Goal: Find specific page/section: Find specific page/section

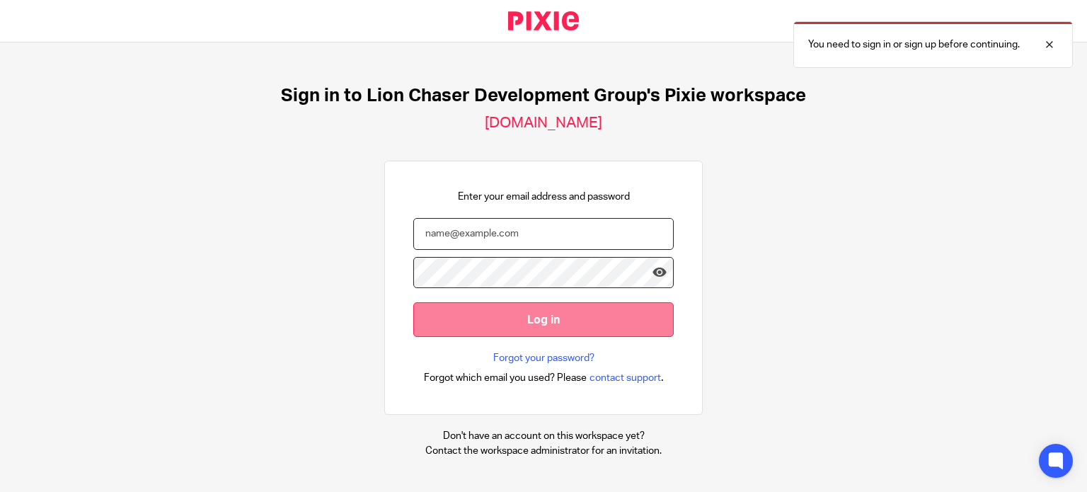
type input "adelarosa@lcdevgroup.com"
click at [554, 320] on input "Log in" at bounding box center [543, 319] width 261 height 35
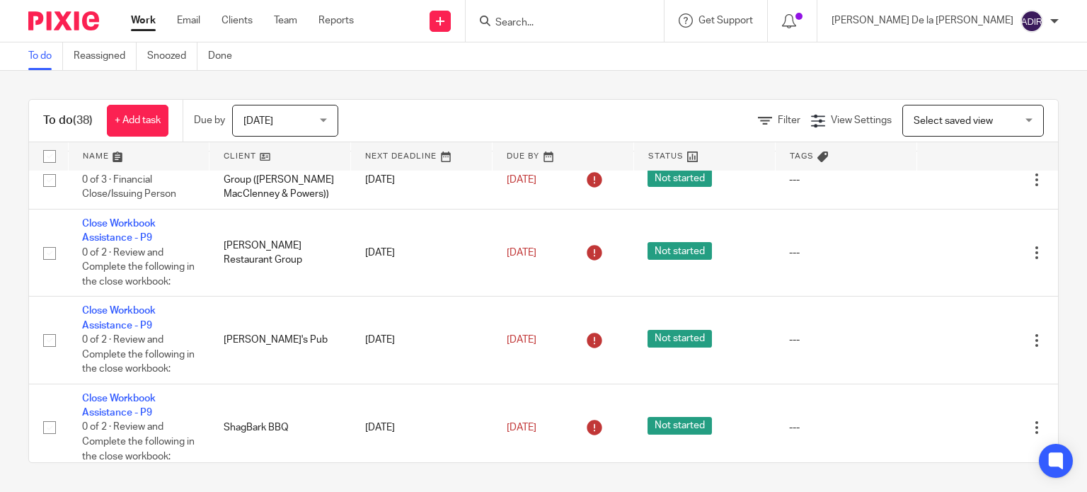
scroll to position [850, 0]
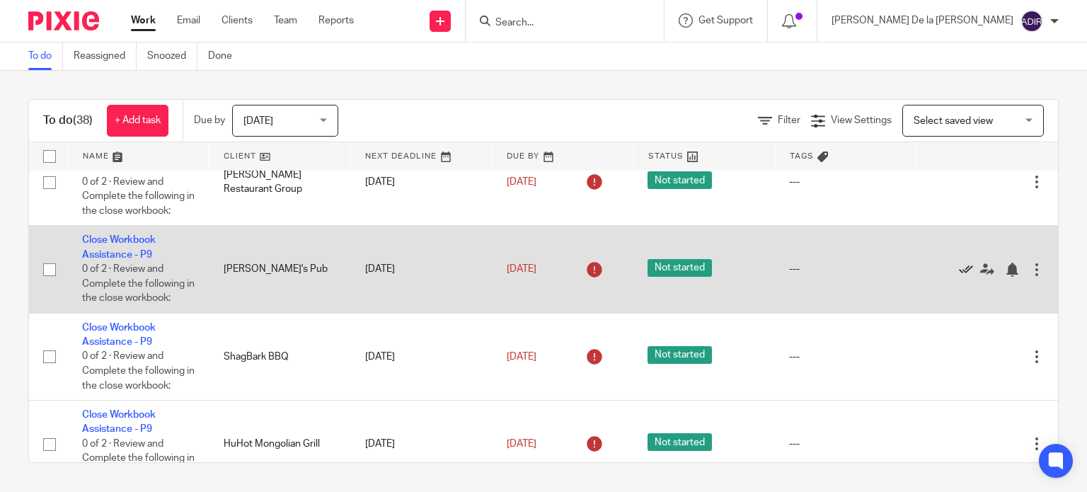
click at [959, 277] on icon at bounding box center [966, 270] width 14 height 14
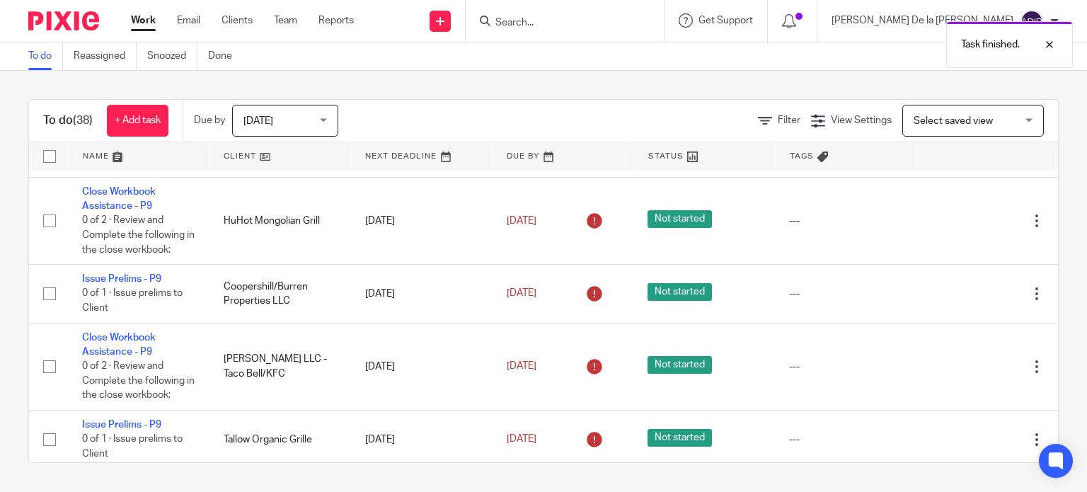
scroll to position [991, 0]
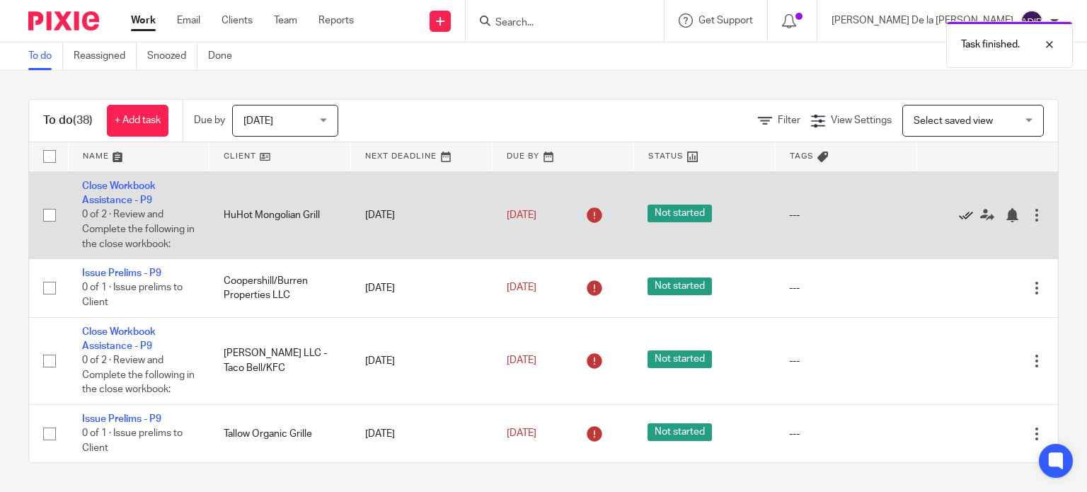
click at [959, 222] on icon at bounding box center [966, 215] width 14 height 14
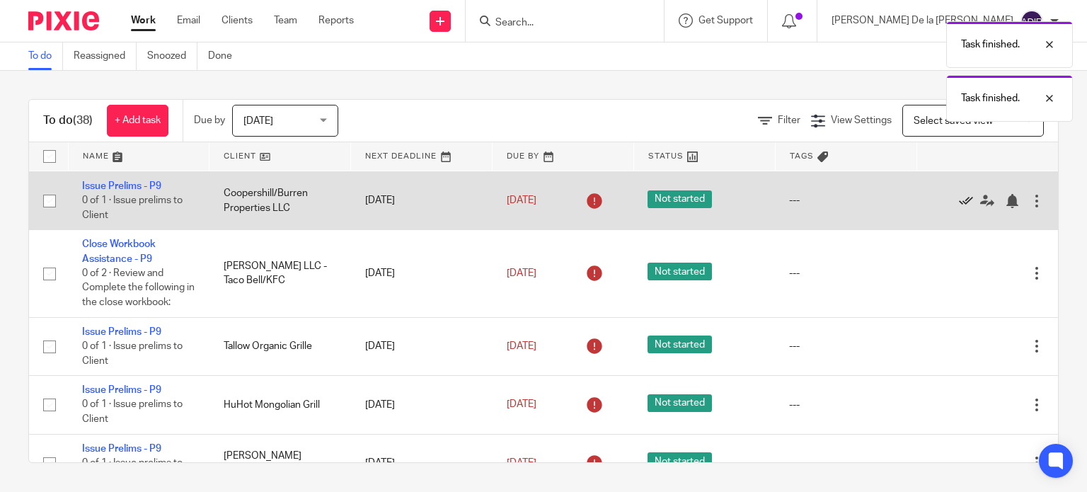
click at [959, 203] on icon at bounding box center [966, 201] width 14 height 14
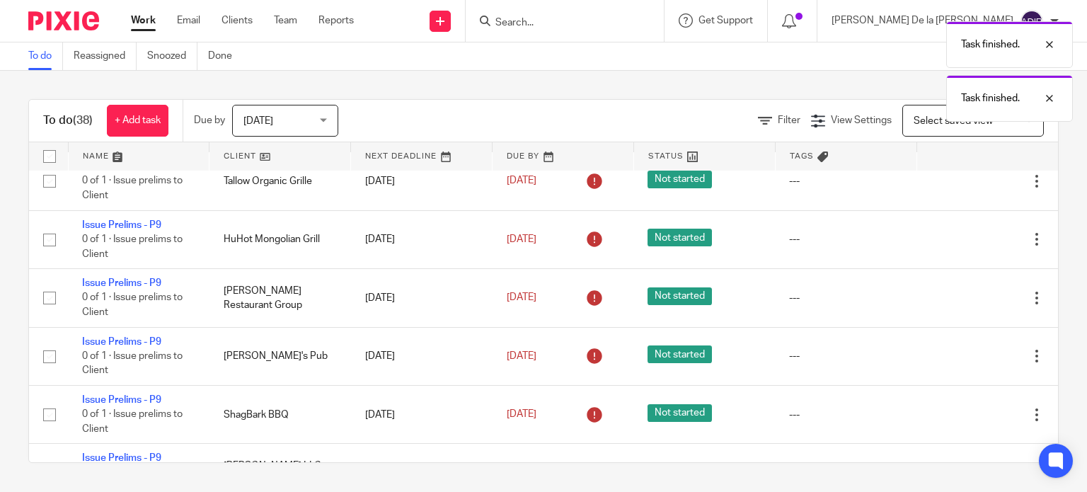
scroll to position [1133, 0]
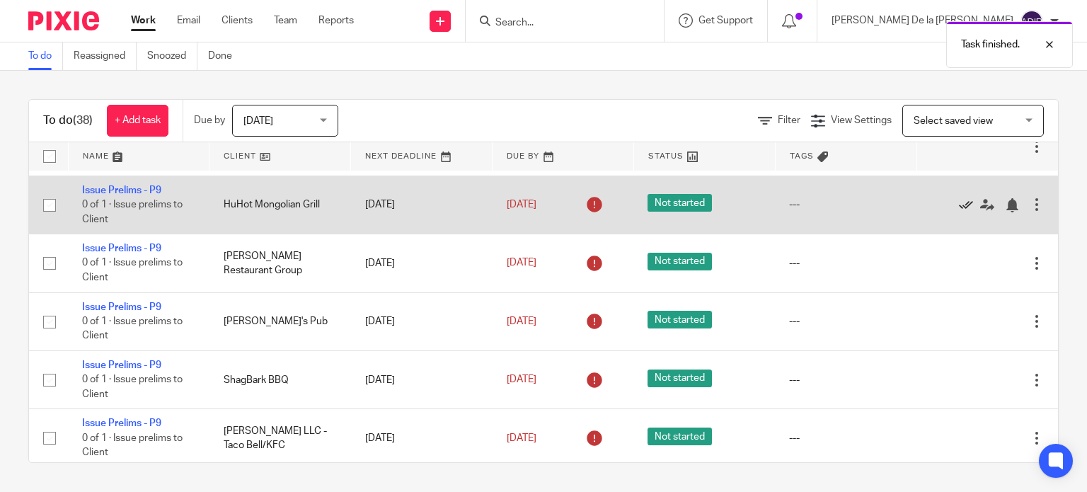
click at [959, 211] on icon at bounding box center [966, 205] width 14 height 14
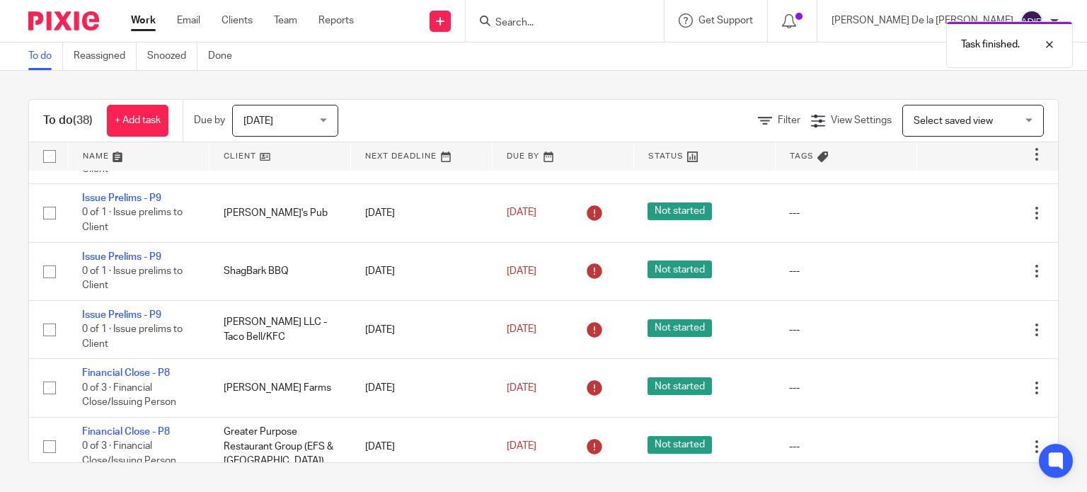
scroll to position [1204, 0]
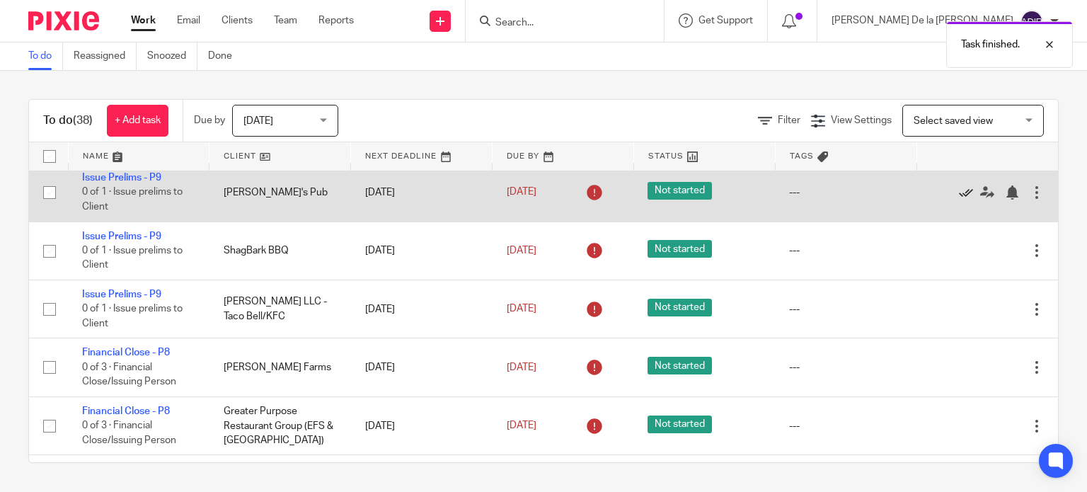
click at [959, 200] on icon at bounding box center [966, 192] width 14 height 14
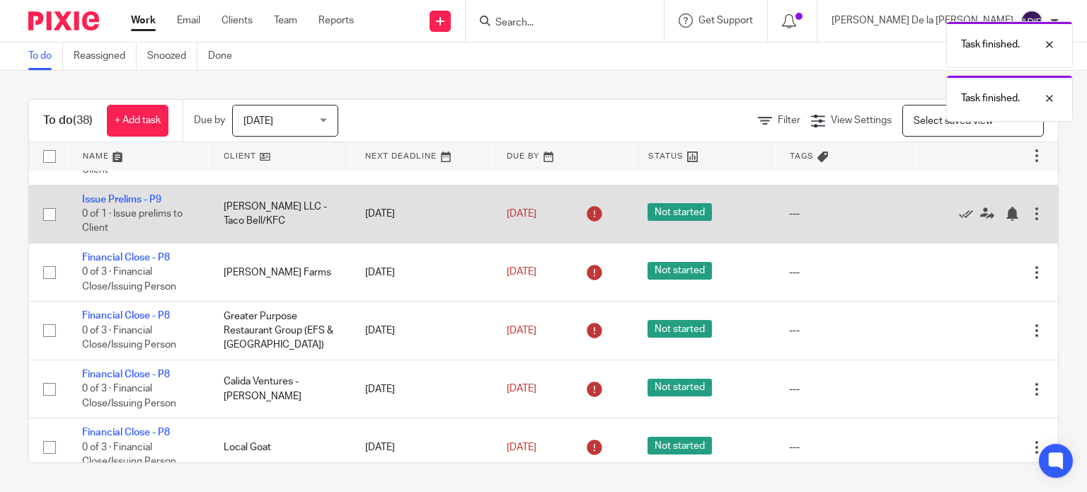
scroll to position [1274, 0]
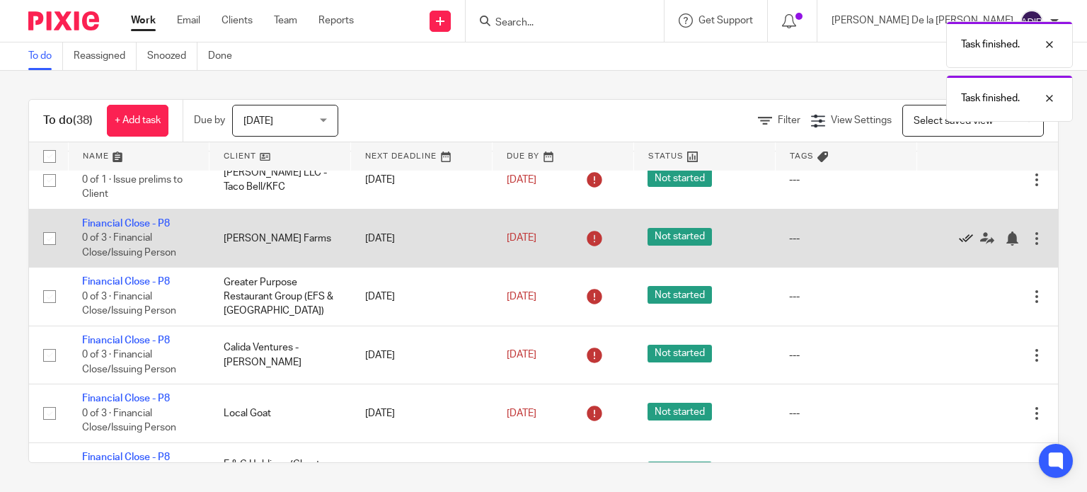
click at [959, 246] on icon at bounding box center [966, 239] width 14 height 14
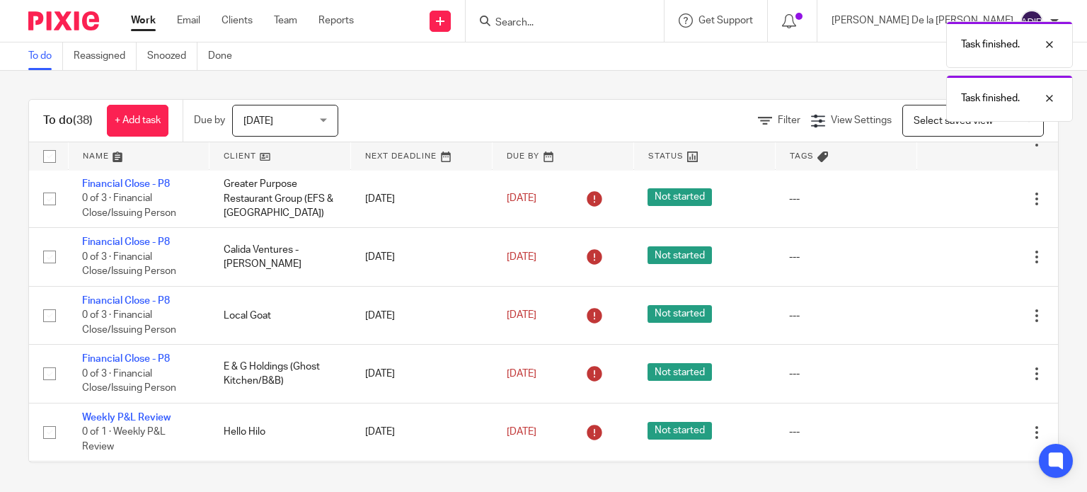
scroll to position [1345, 0]
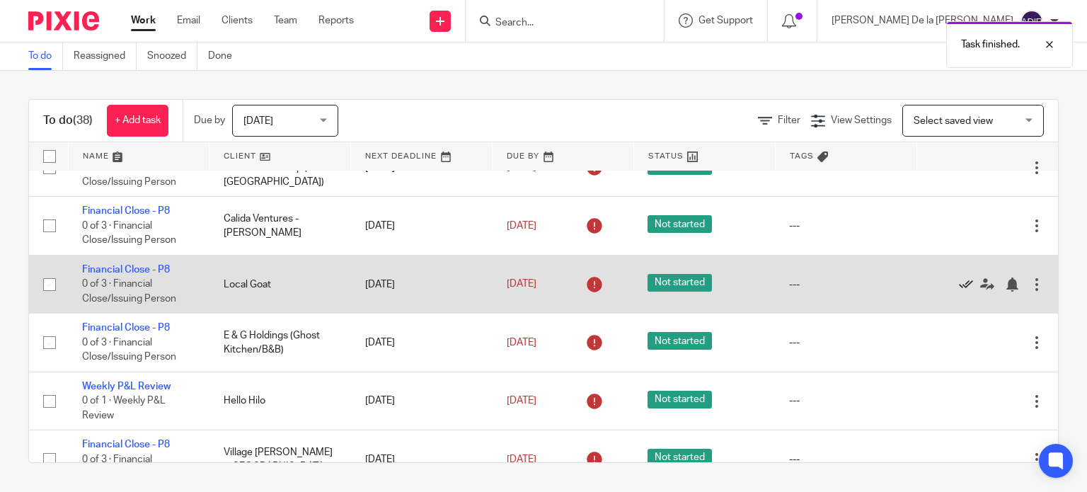
click at [959, 292] on icon at bounding box center [966, 285] width 14 height 14
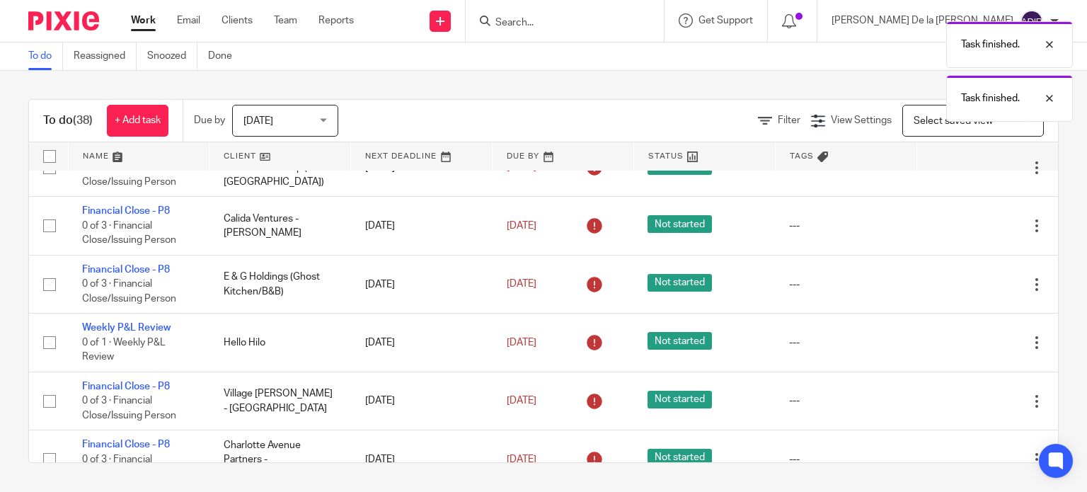
scroll to position [1416, 0]
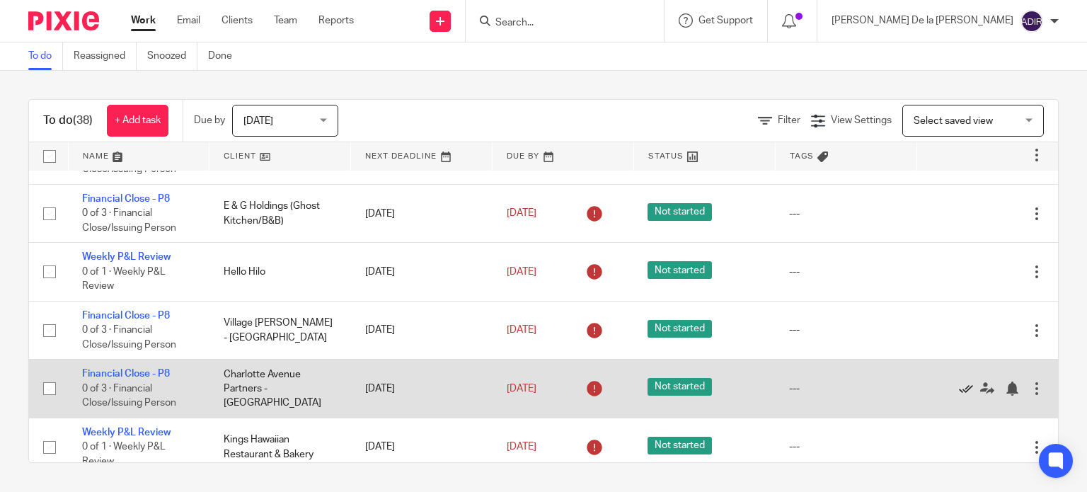
click at [959, 396] on icon at bounding box center [966, 389] width 14 height 14
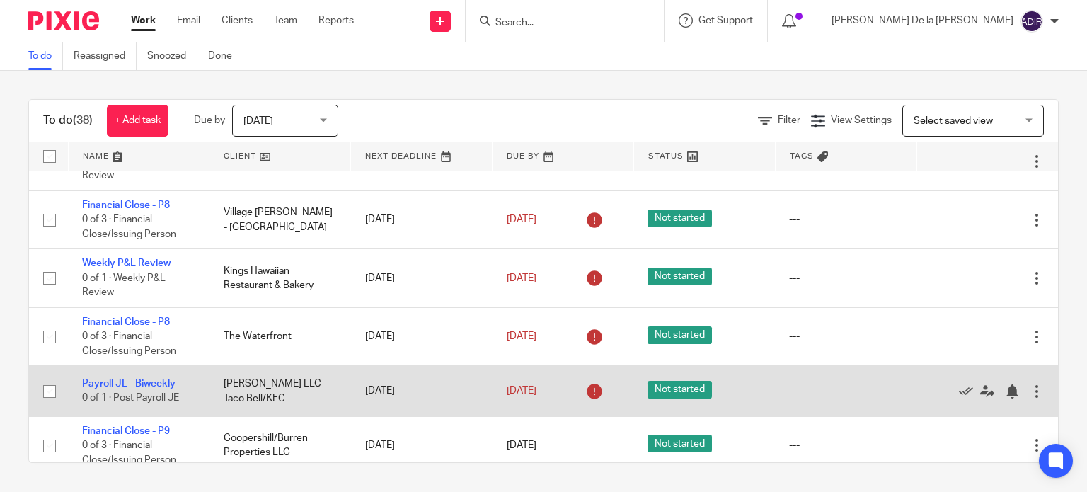
scroll to position [1552, 0]
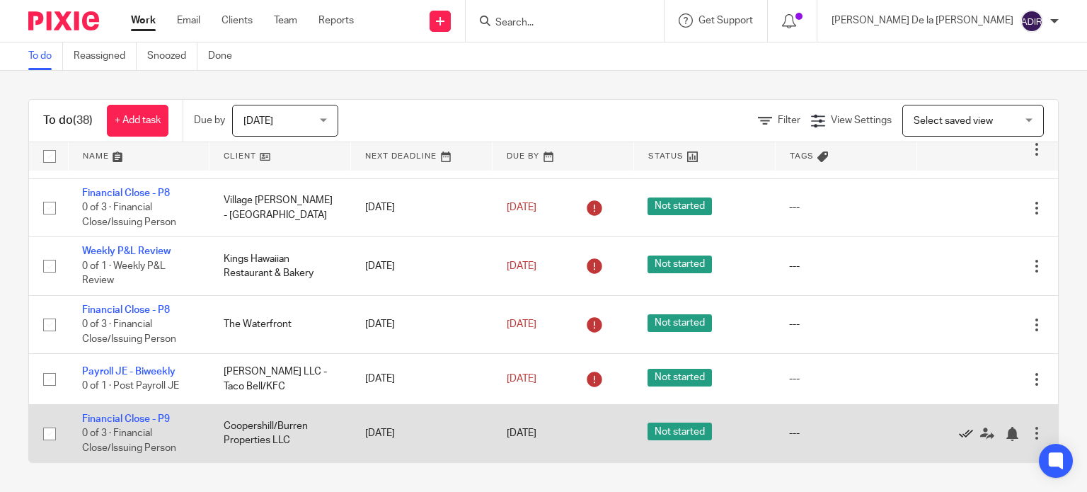
click at [959, 434] on icon at bounding box center [966, 434] width 14 height 14
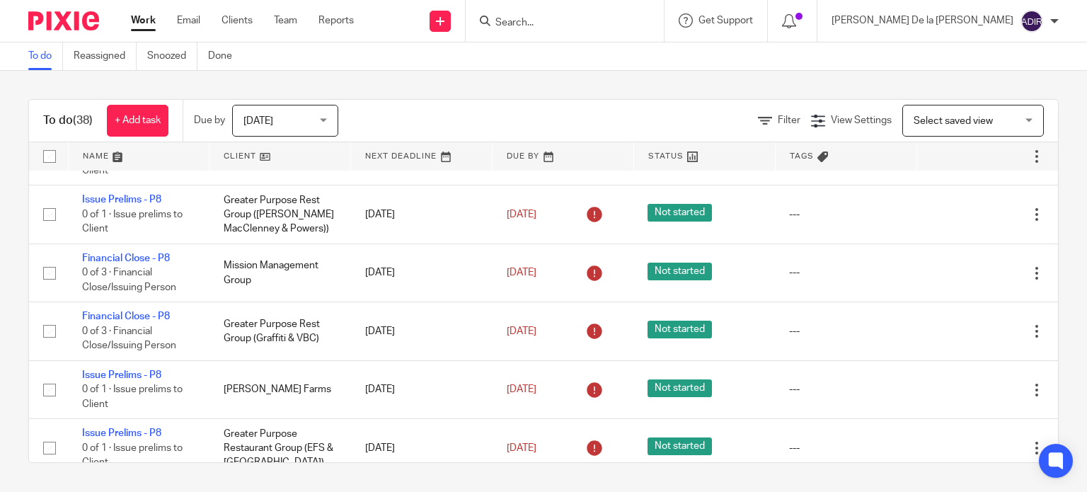
scroll to position [0, 0]
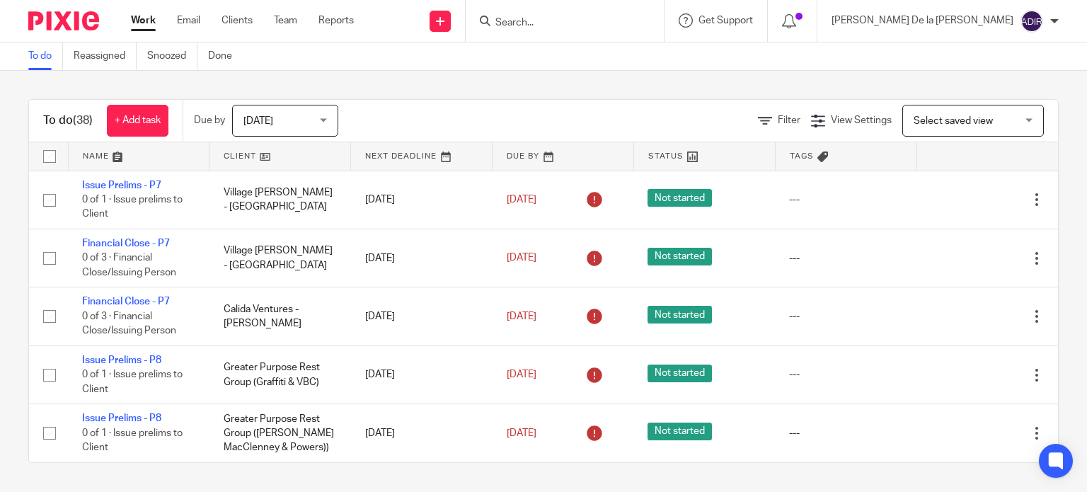
click at [622, 18] on input "Search" at bounding box center [557, 23] width 127 height 13
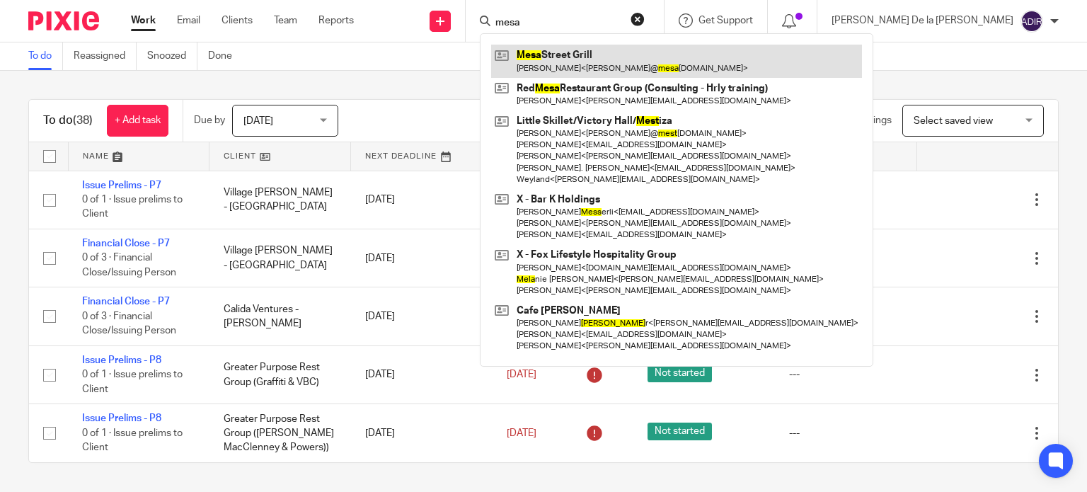
type input "mesa"
click at [687, 59] on link at bounding box center [676, 61] width 371 height 33
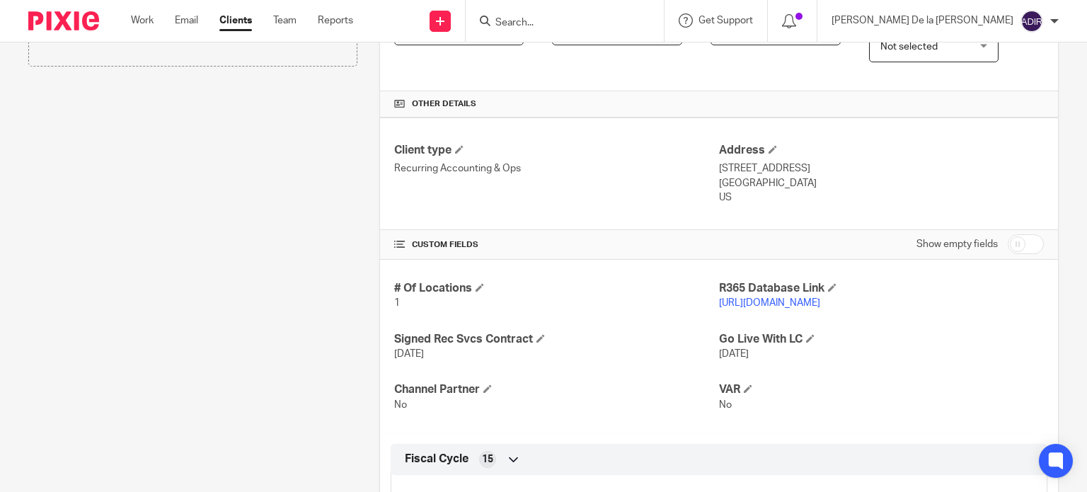
scroll to position [425, 0]
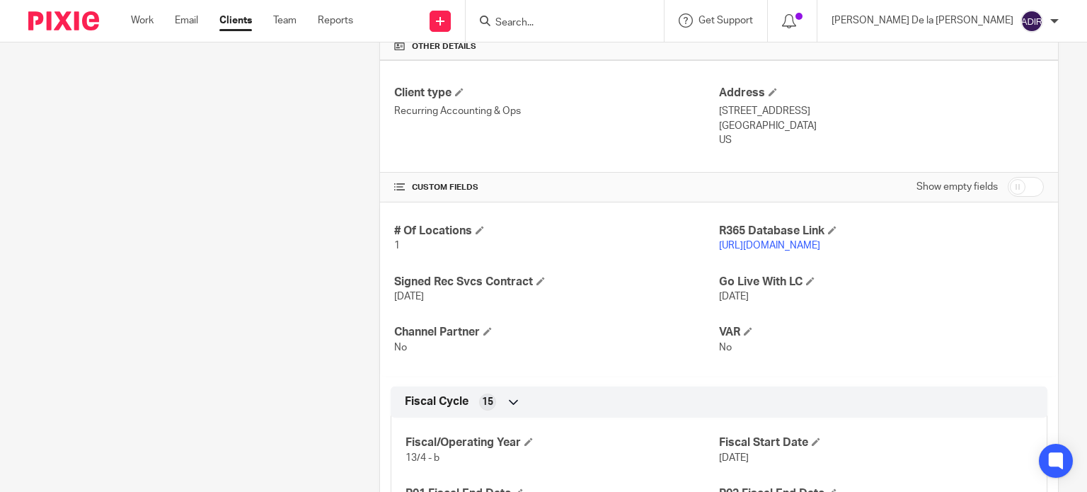
click at [821, 246] on link "http://mesastreetgrill.restaurant365.com" at bounding box center [769, 246] width 101 height 10
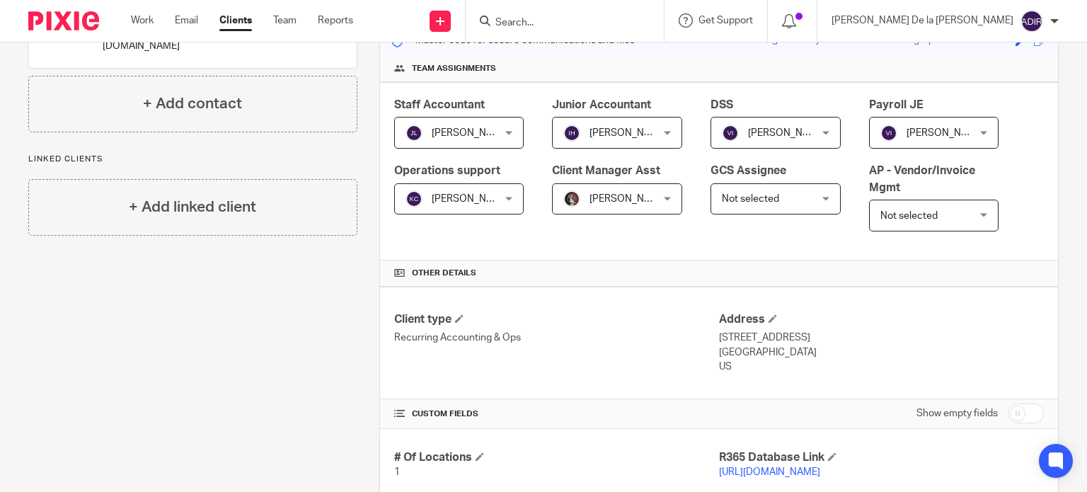
scroll to position [142, 0]
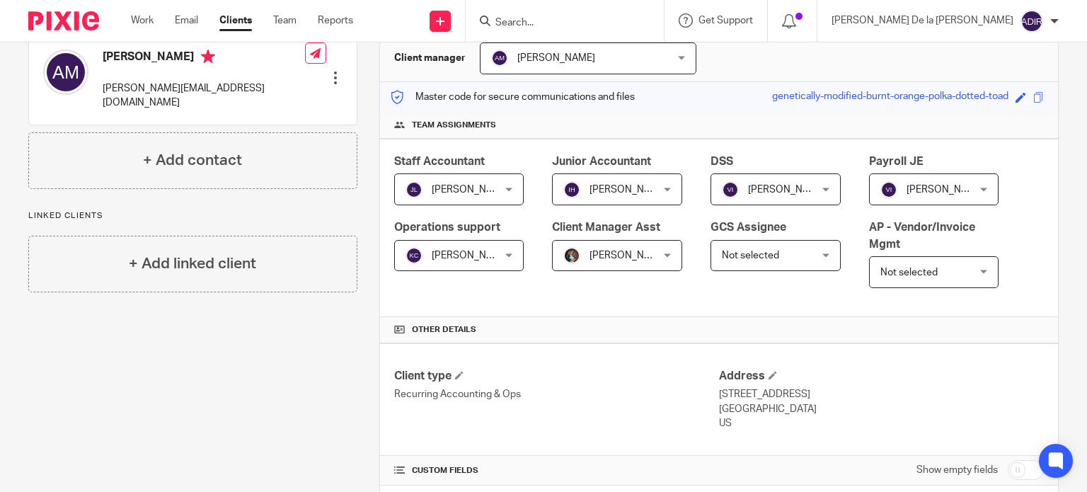
click at [645, 14] on form at bounding box center [569, 21] width 151 height 18
click at [622, 23] on input "Search" at bounding box center [557, 23] width 127 height 13
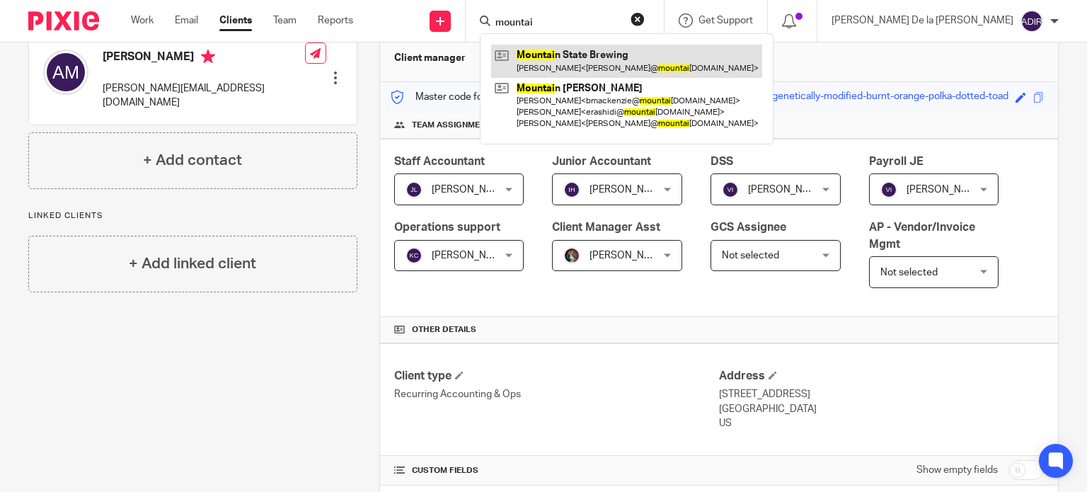
type input "mountai"
click at [675, 50] on link at bounding box center [626, 61] width 271 height 33
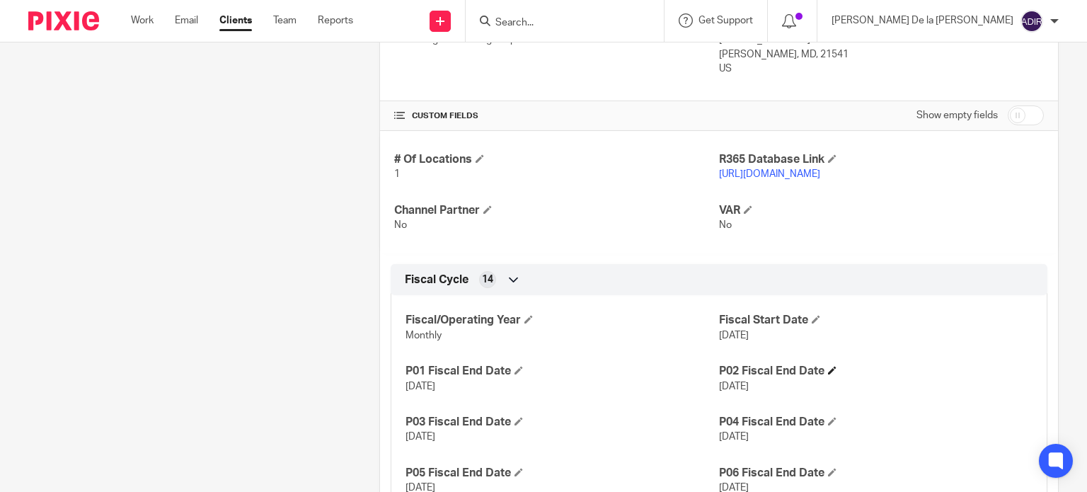
scroll to position [354, 0]
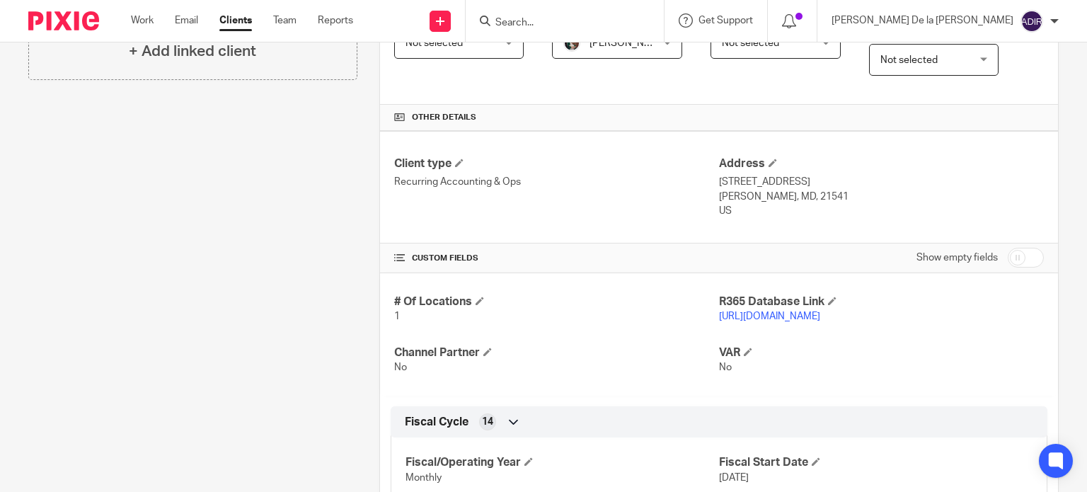
click at [821, 315] on link "[URL][DOMAIN_NAME]" at bounding box center [769, 317] width 101 height 10
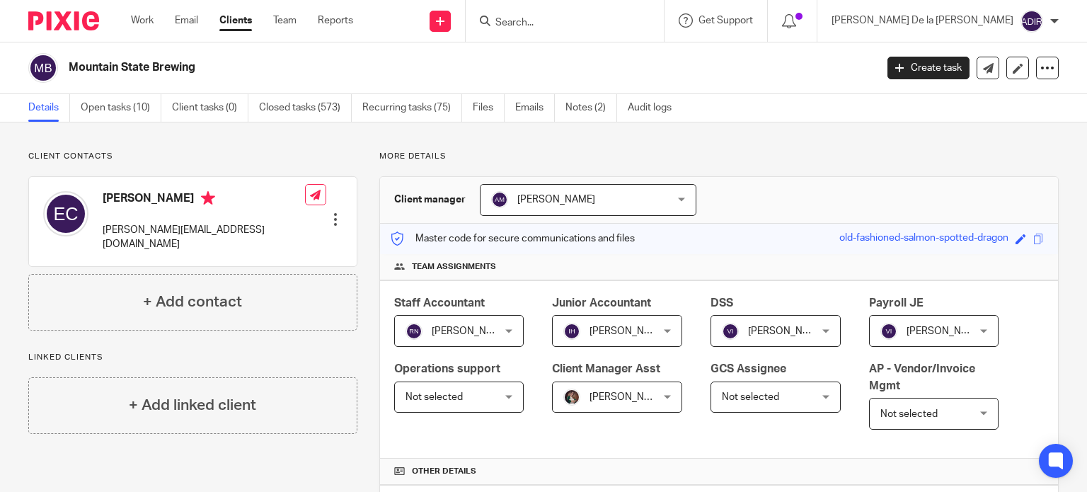
click at [622, 21] on input "Search" at bounding box center [557, 23] width 127 height 13
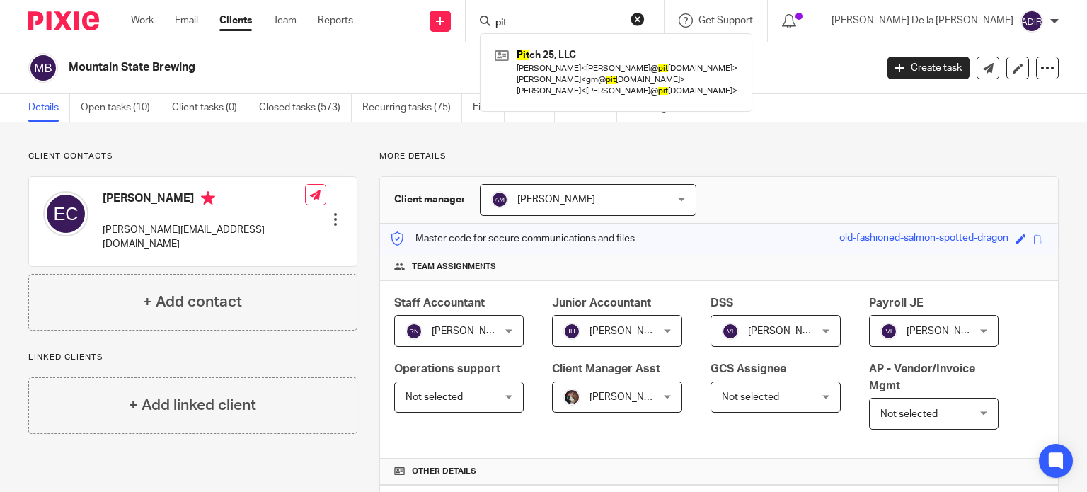
type input "pit"
click button "submit" at bounding box center [0, 0] width 0 height 0
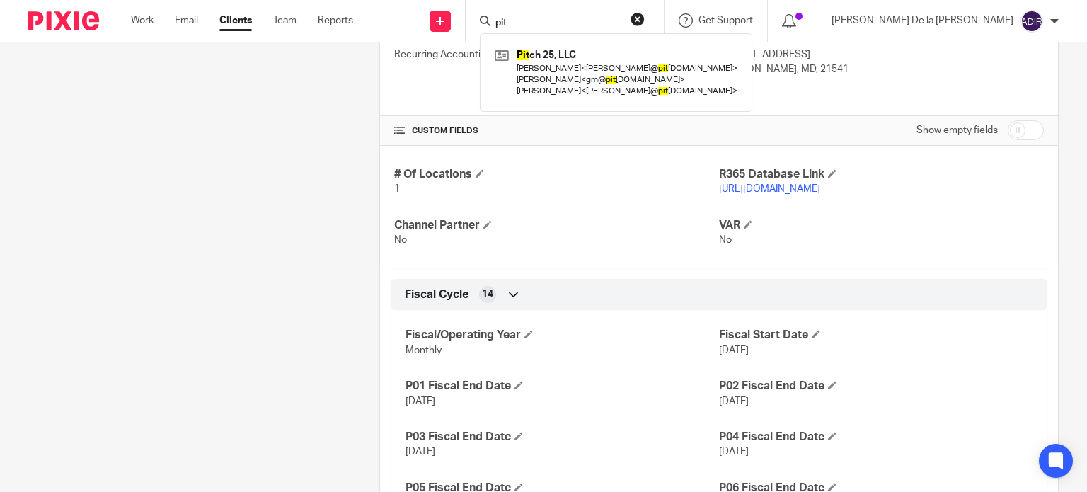
scroll to position [496, 0]
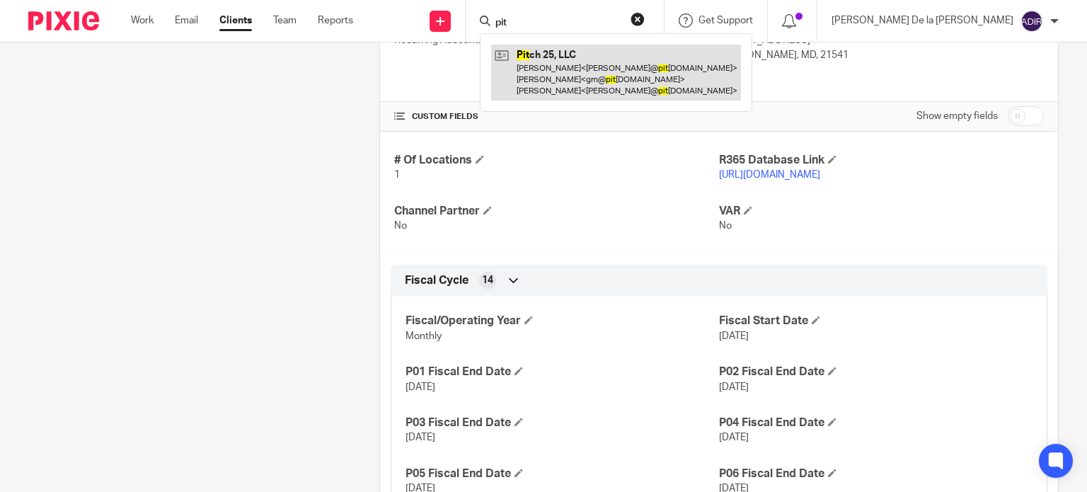
click at [692, 63] on link at bounding box center [616, 73] width 250 height 56
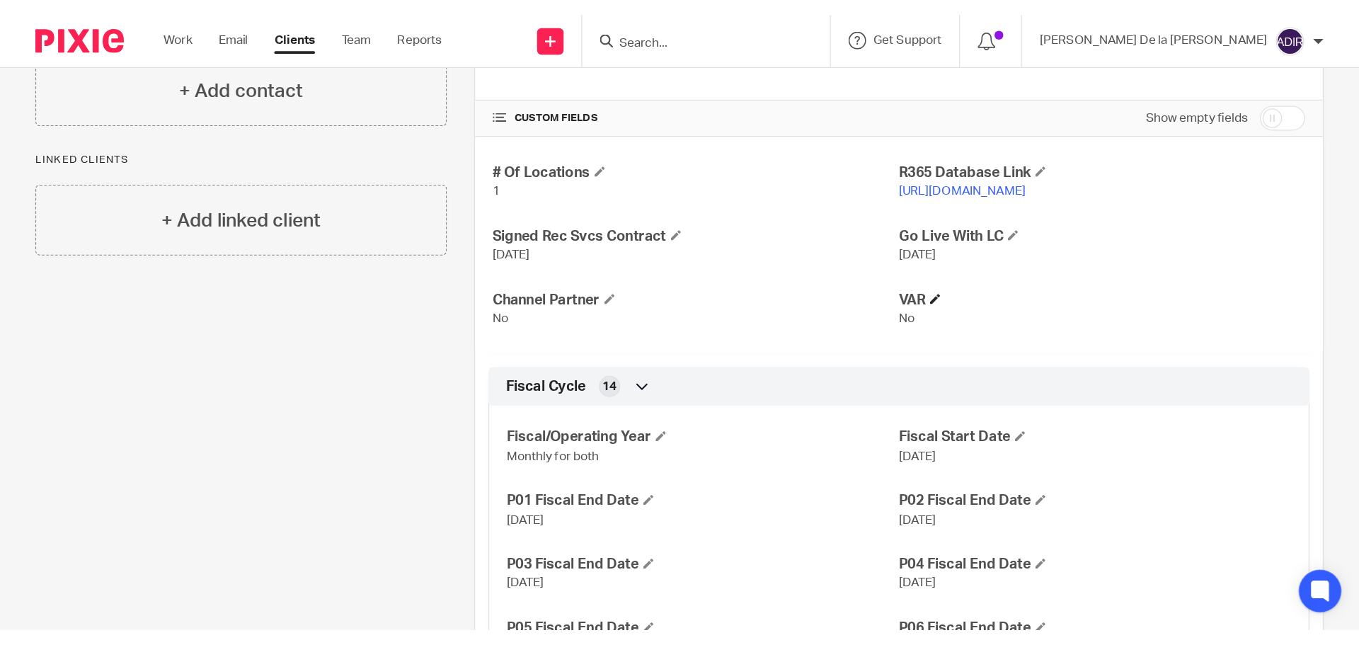
scroll to position [354, 0]
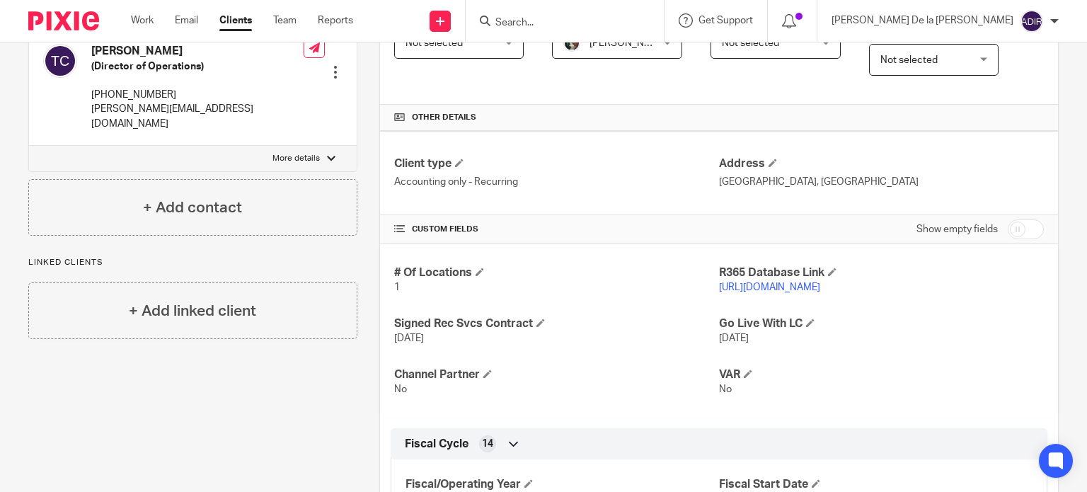
click at [796, 282] on link "[URL][DOMAIN_NAME]" at bounding box center [769, 287] width 101 height 10
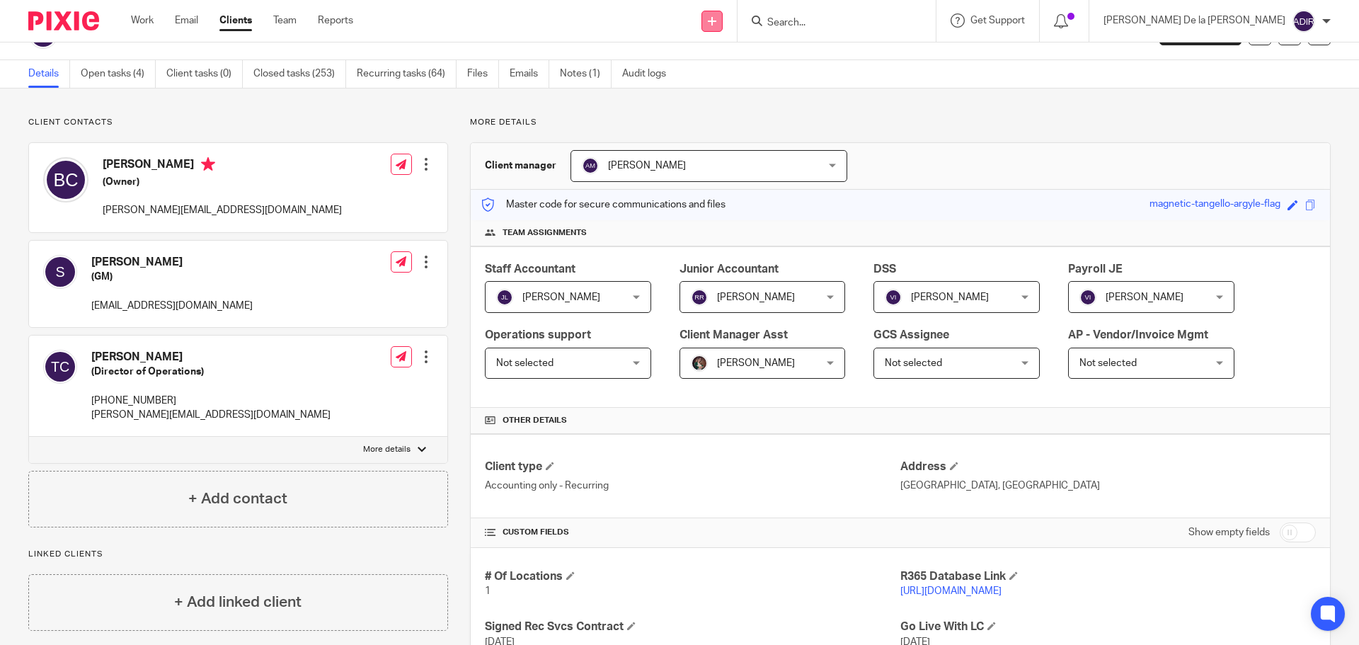
scroll to position [0, 0]
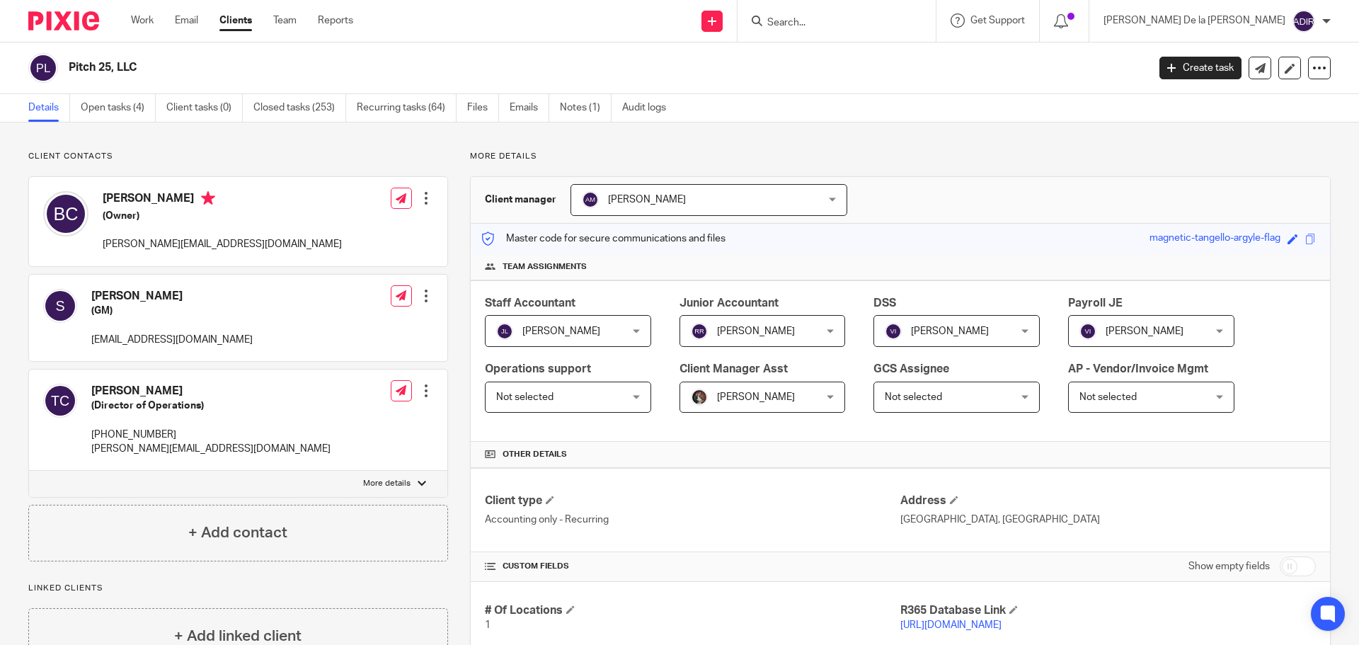
click at [893, 22] on input "Search" at bounding box center [829, 23] width 127 height 13
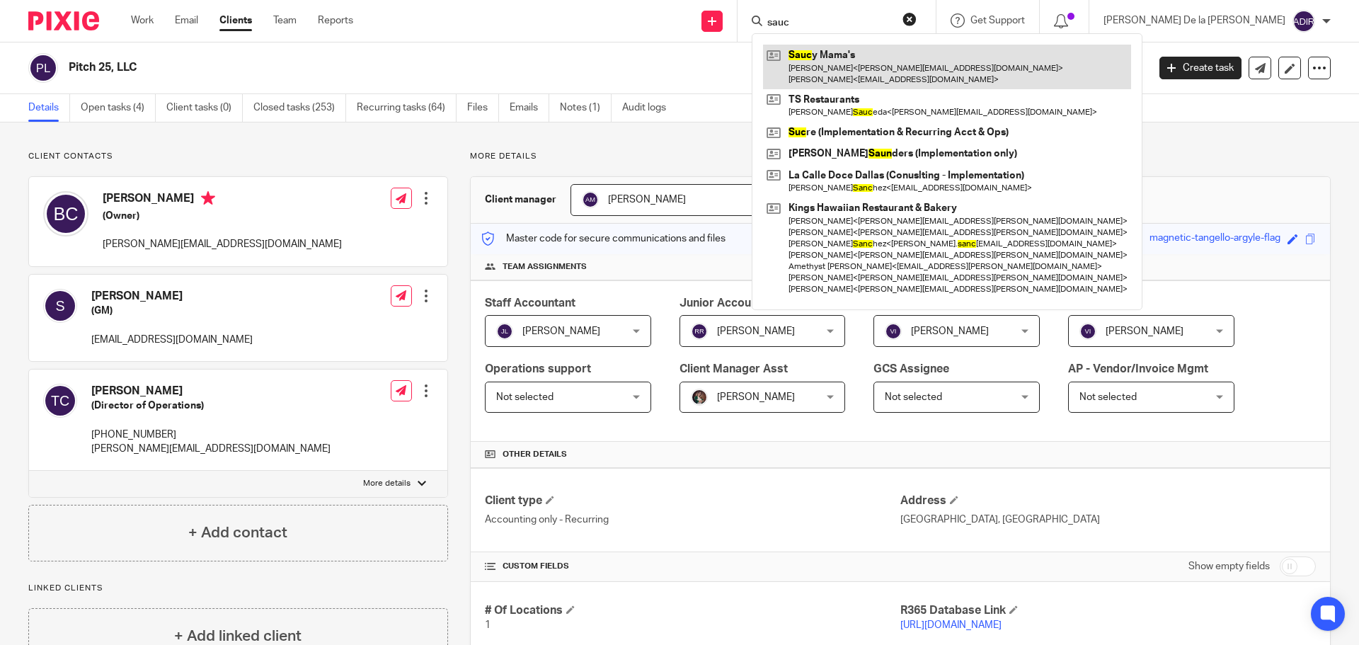
type input "sauc"
click at [944, 55] on link at bounding box center [947, 67] width 368 height 44
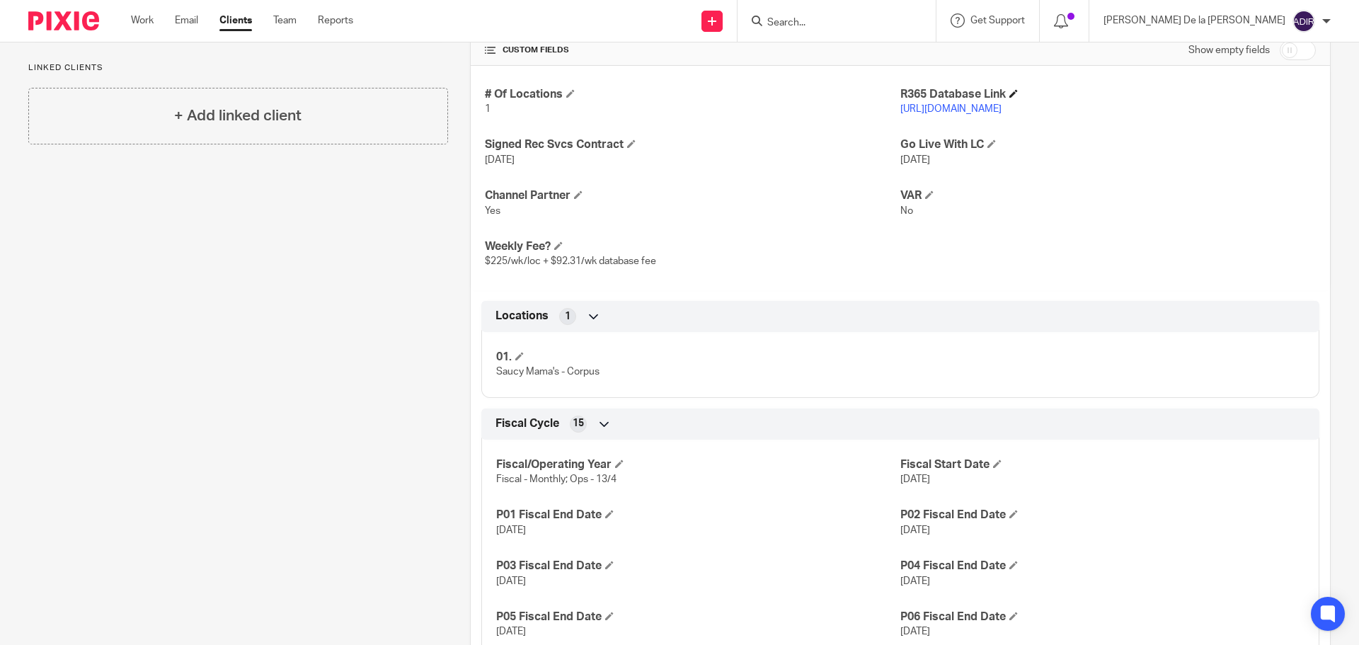
scroll to position [354, 0]
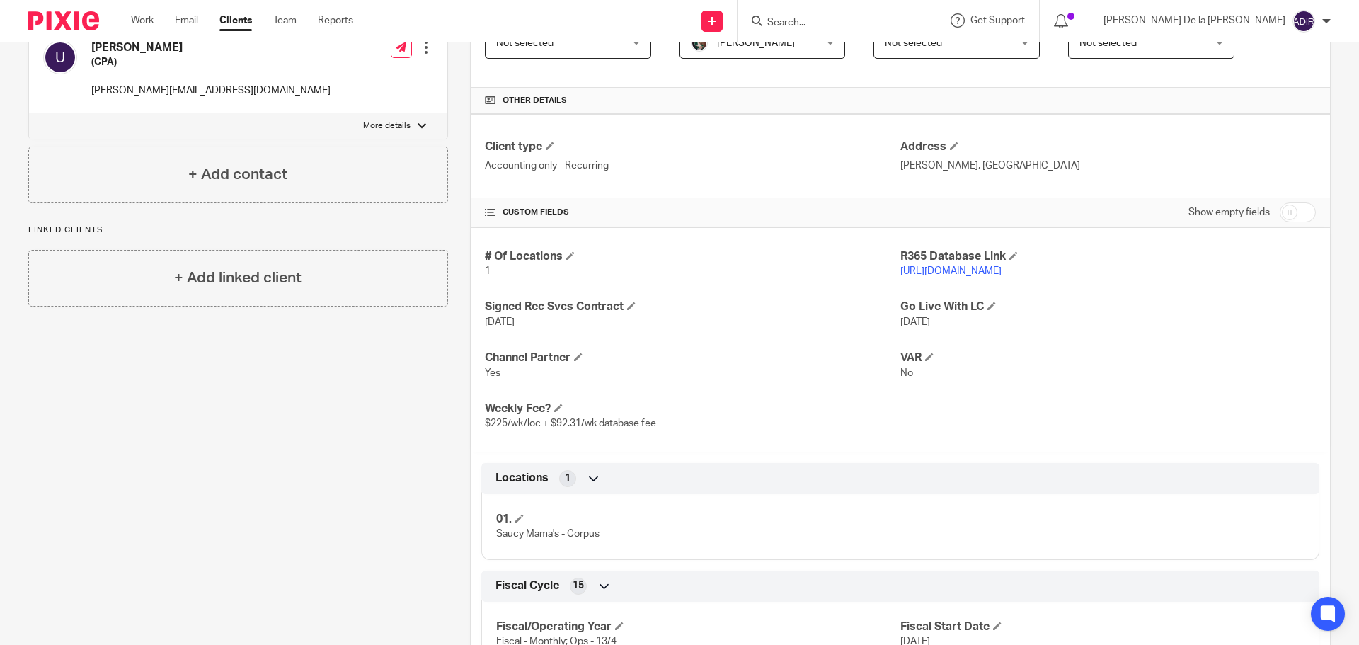
click at [1002, 266] on link "[URL][DOMAIN_NAME]" at bounding box center [951, 271] width 101 height 10
